Goal: Check status: Check status

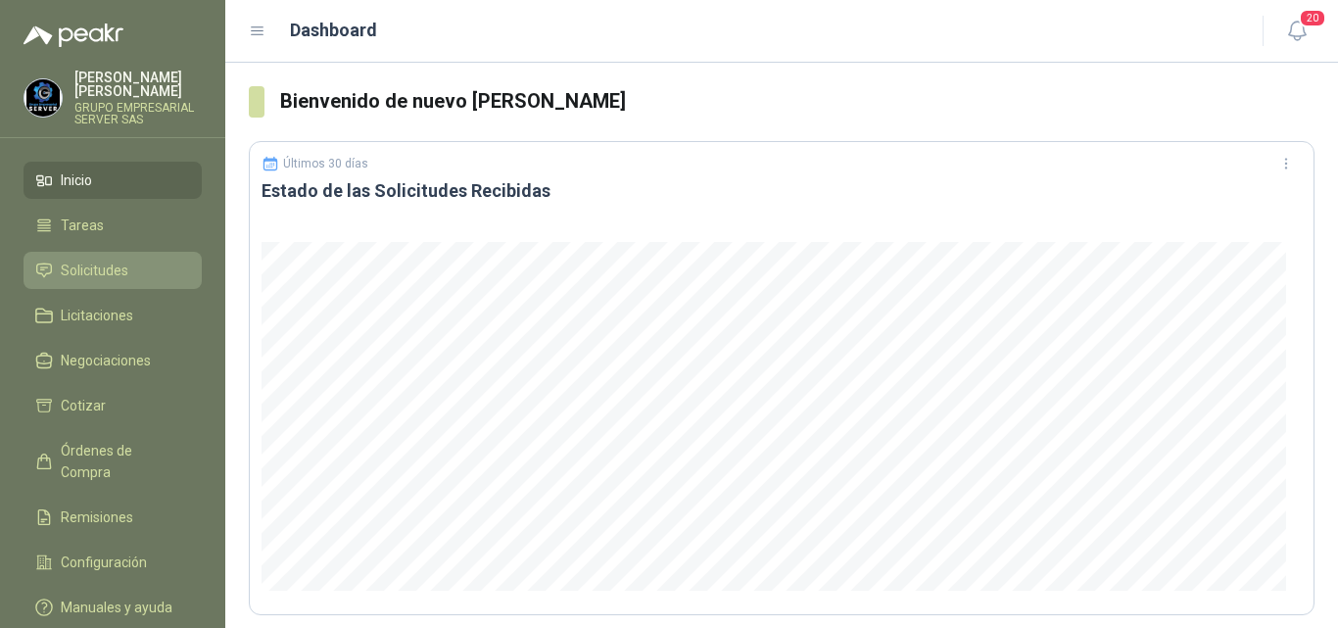
click at [84, 266] on span "Solicitudes" at bounding box center [95, 271] width 68 height 22
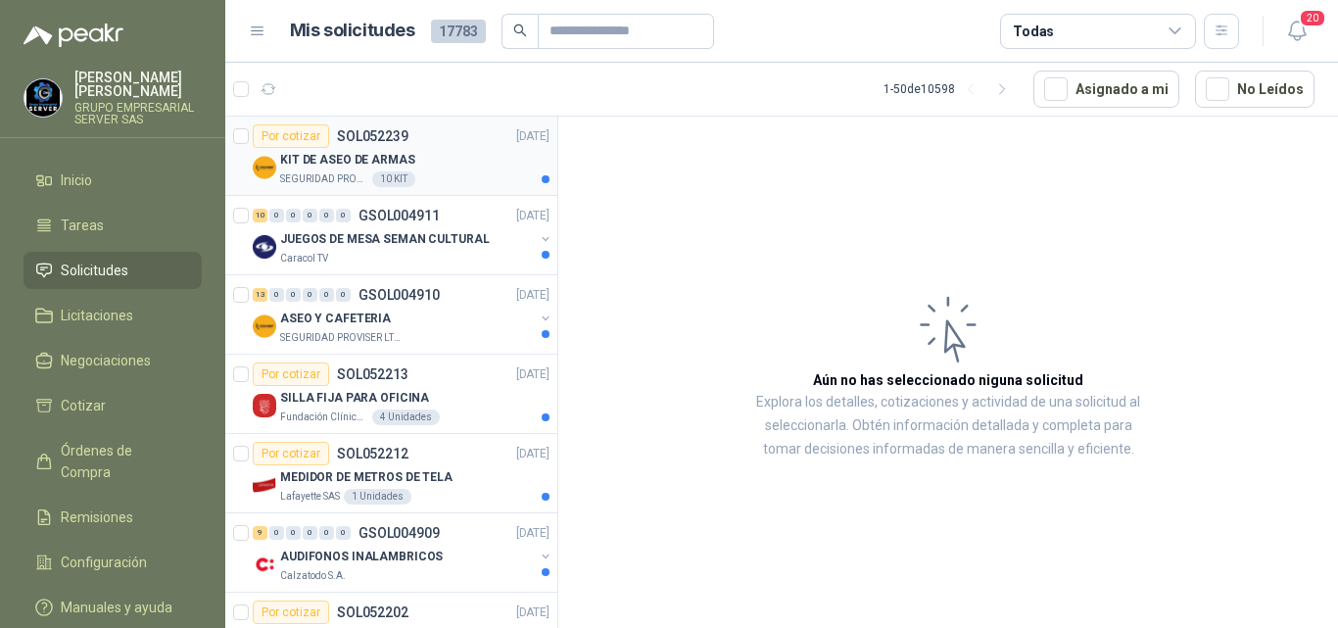
click at [343, 158] on p "KIT DE ASEO DE ARMAS" at bounding box center [347, 160] width 135 height 19
